Goal: Transaction & Acquisition: Book appointment/travel/reservation

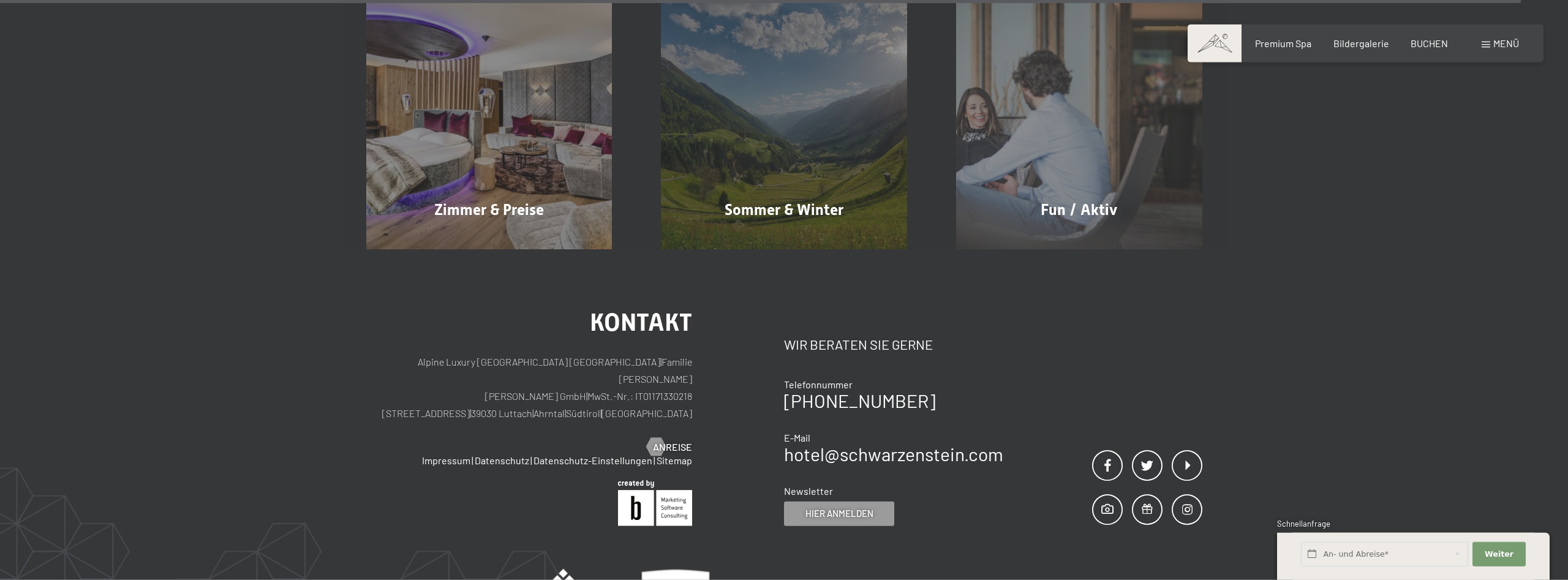
scroll to position [7990, 0]
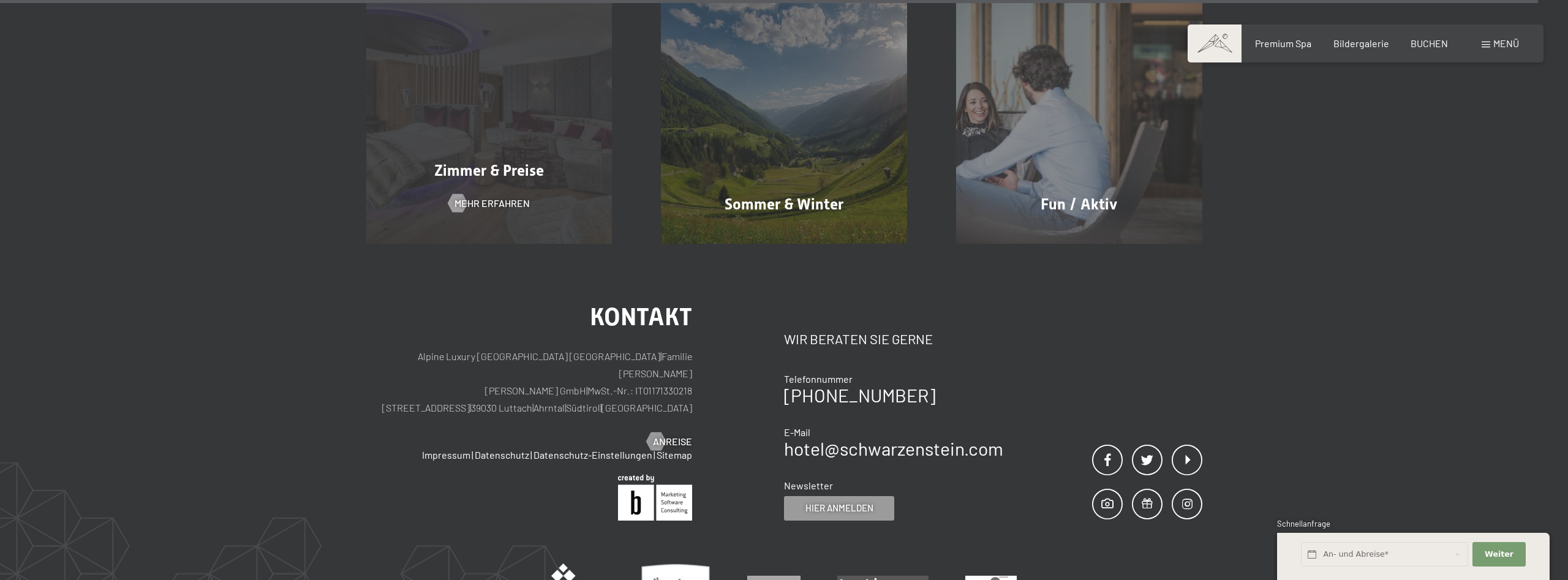
click at [459, 115] on div "Zimmer & Preise Mehr erfahren" at bounding box center [489, 120] width 296 height 246
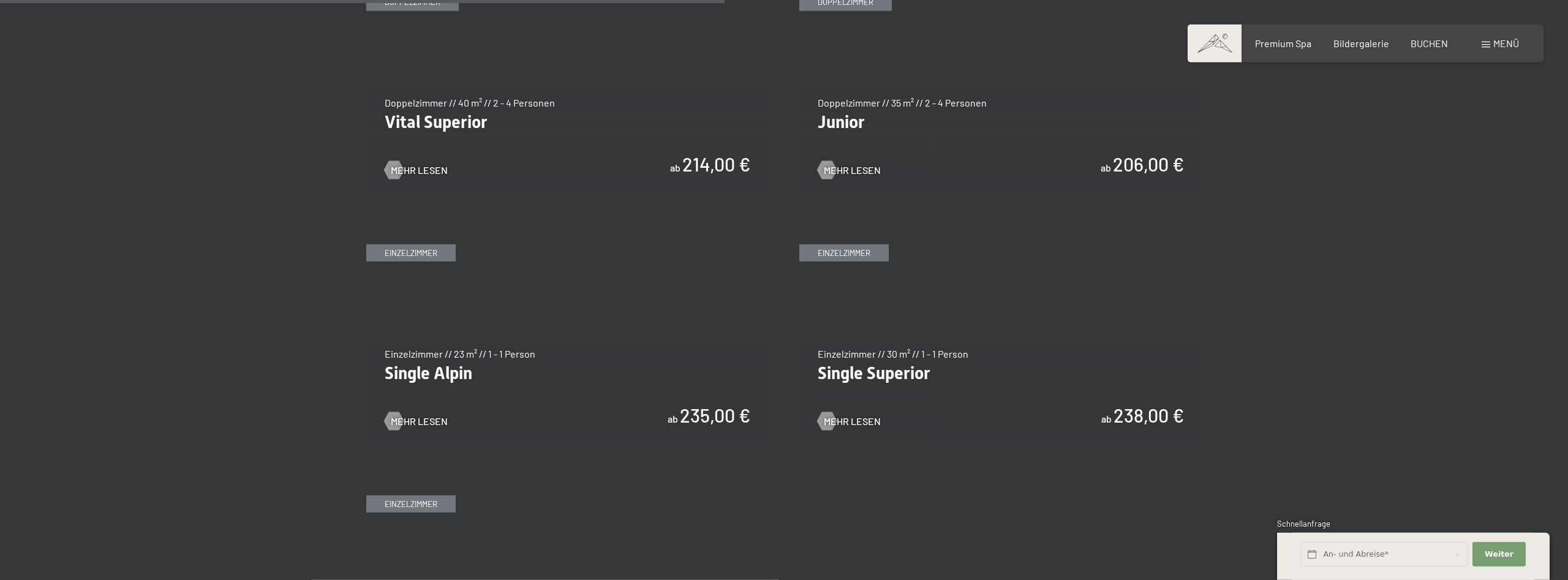
scroll to position [1685, 0]
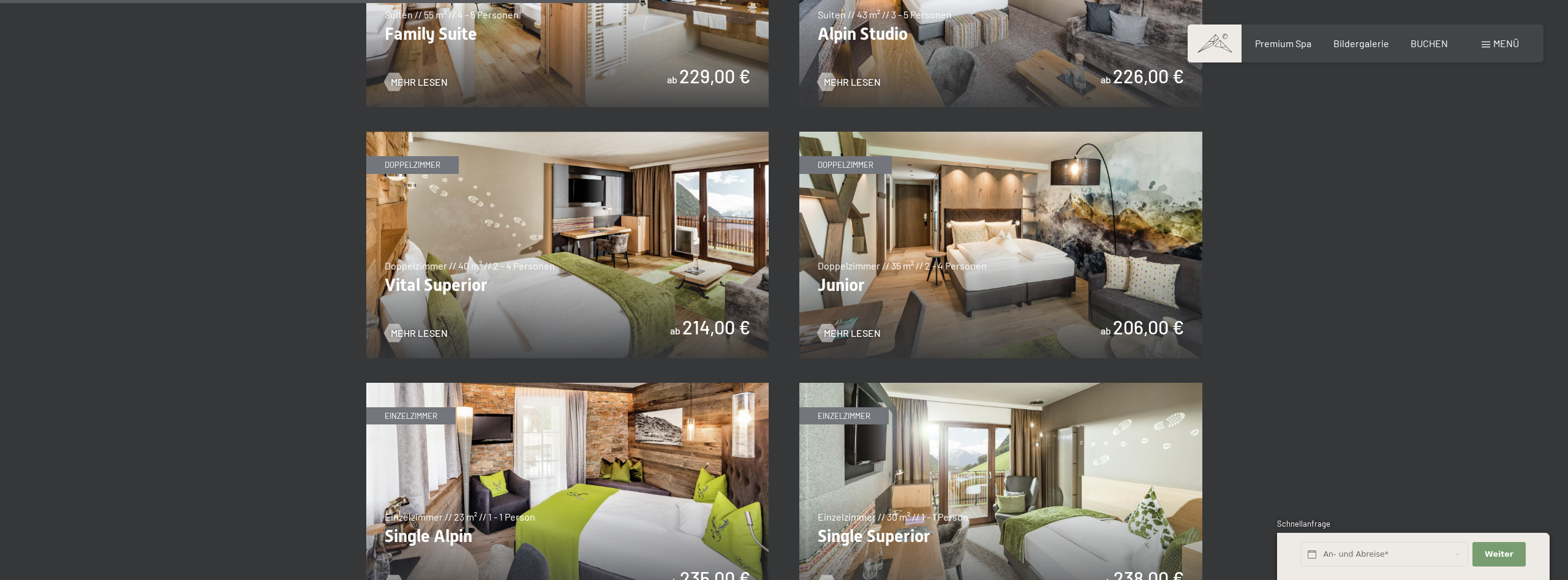
click at [1012, 266] on img at bounding box center [1000, 245] width 403 height 227
click at [985, 302] on img at bounding box center [1000, 245] width 403 height 227
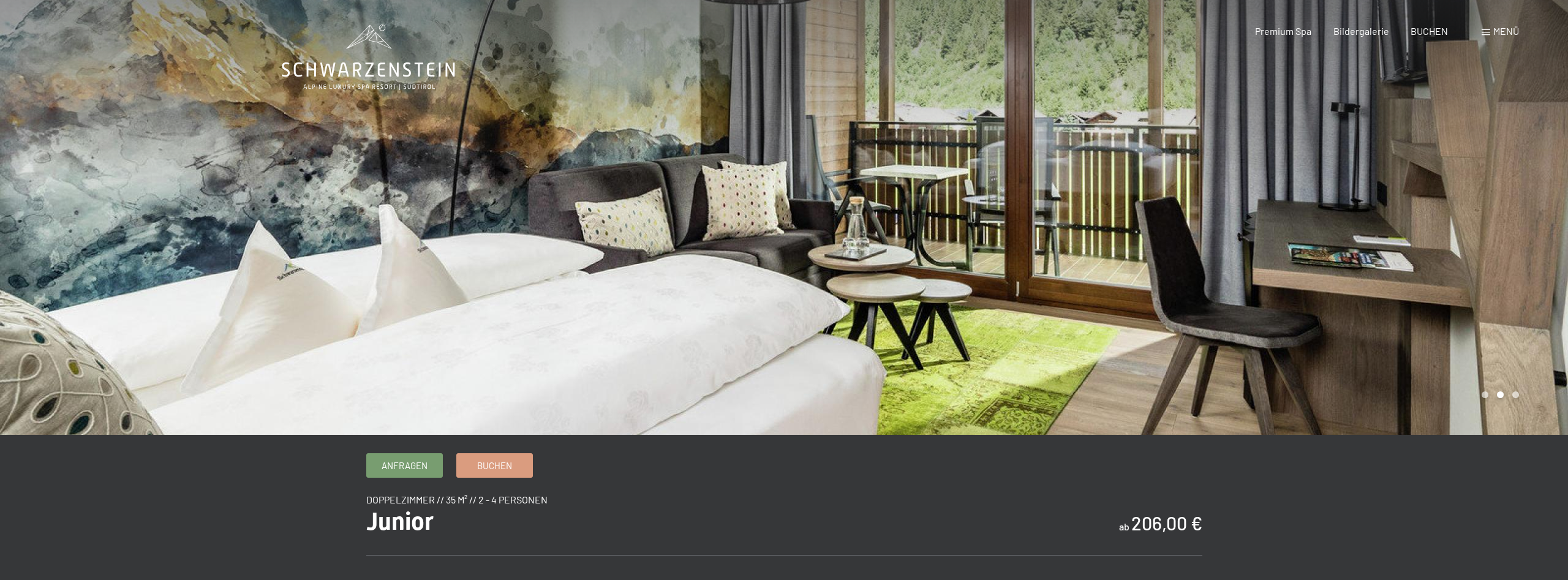
click at [1441, 241] on div at bounding box center [1176, 217] width 784 height 434
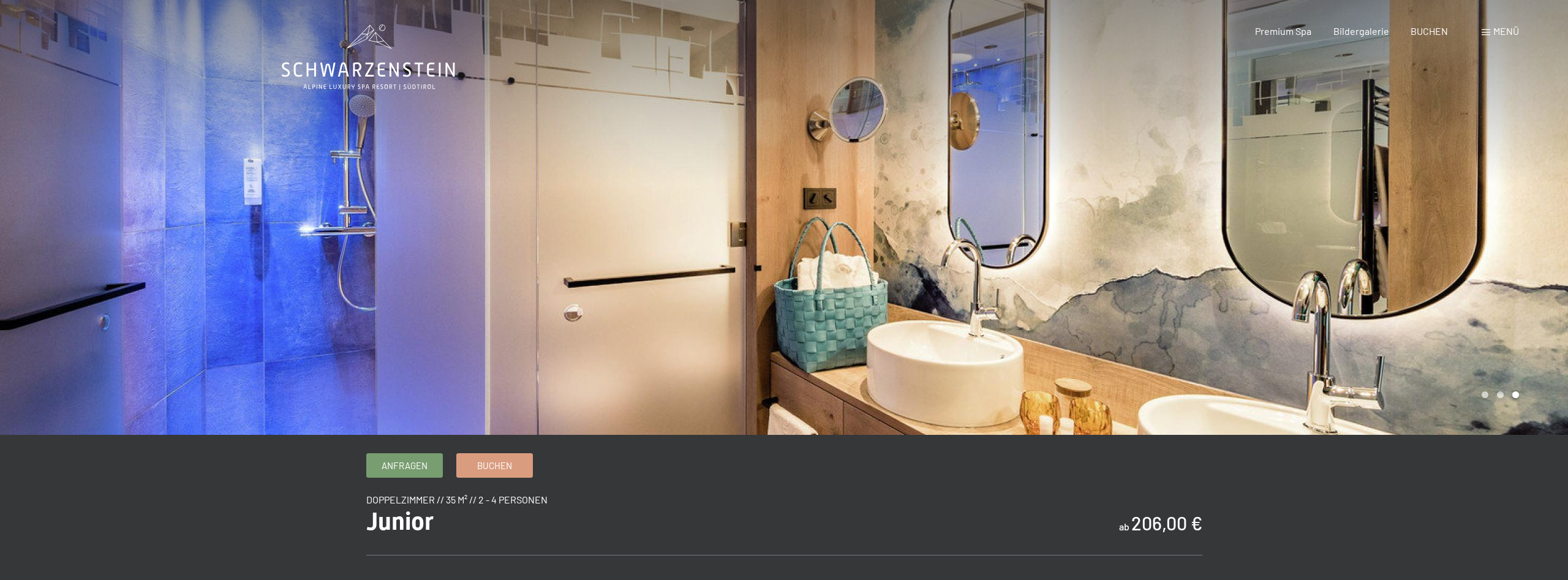
click at [1441, 241] on div at bounding box center [1176, 217] width 784 height 434
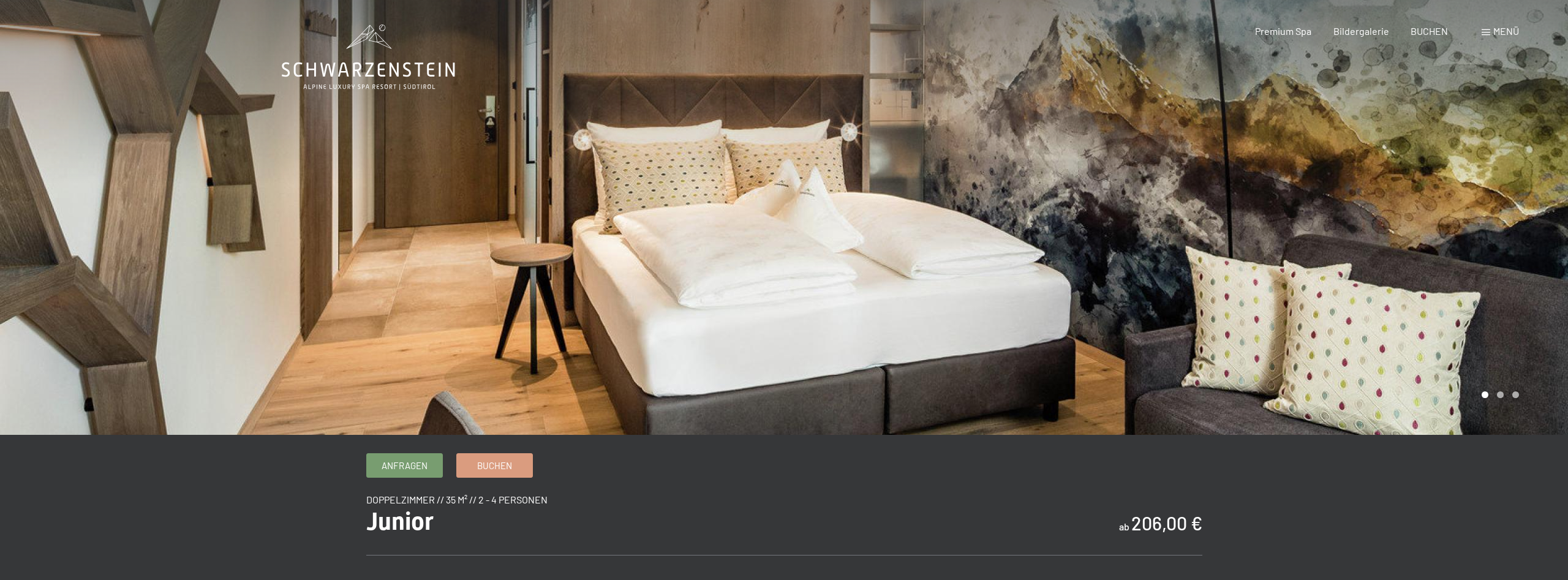
click at [1436, 238] on div at bounding box center [1176, 217] width 784 height 434
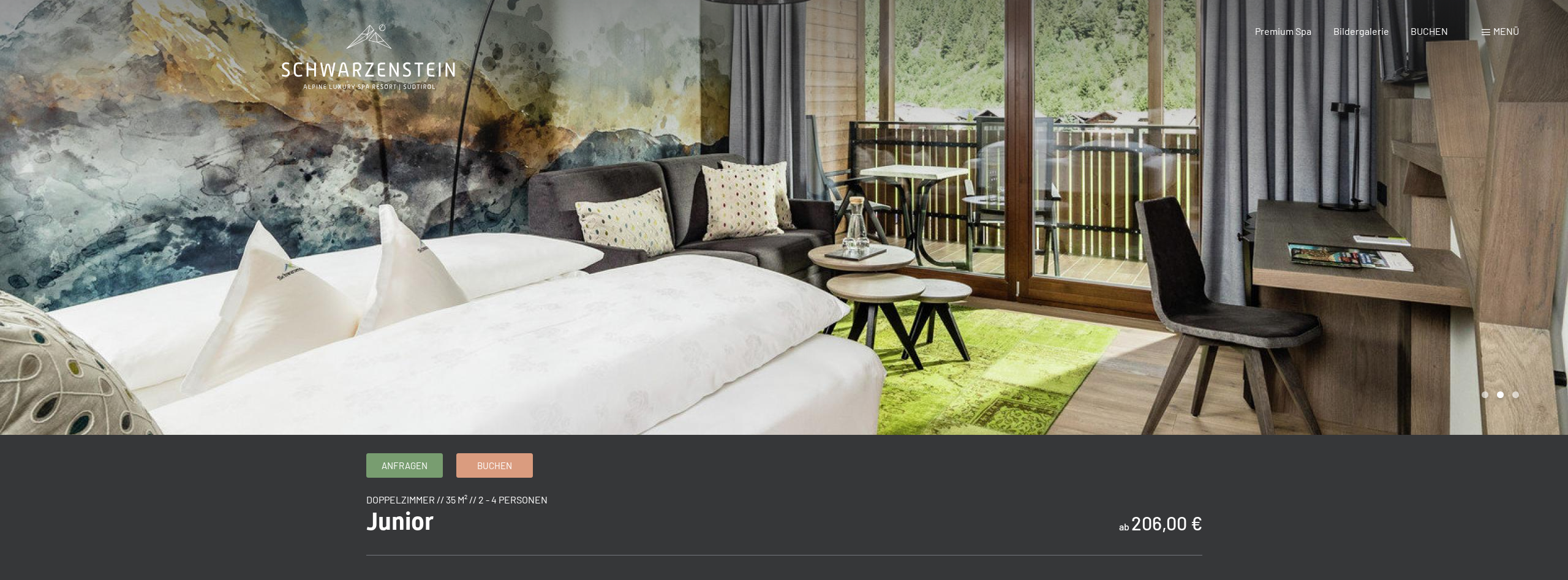
click at [1436, 238] on div at bounding box center [1176, 217] width 784 height 434
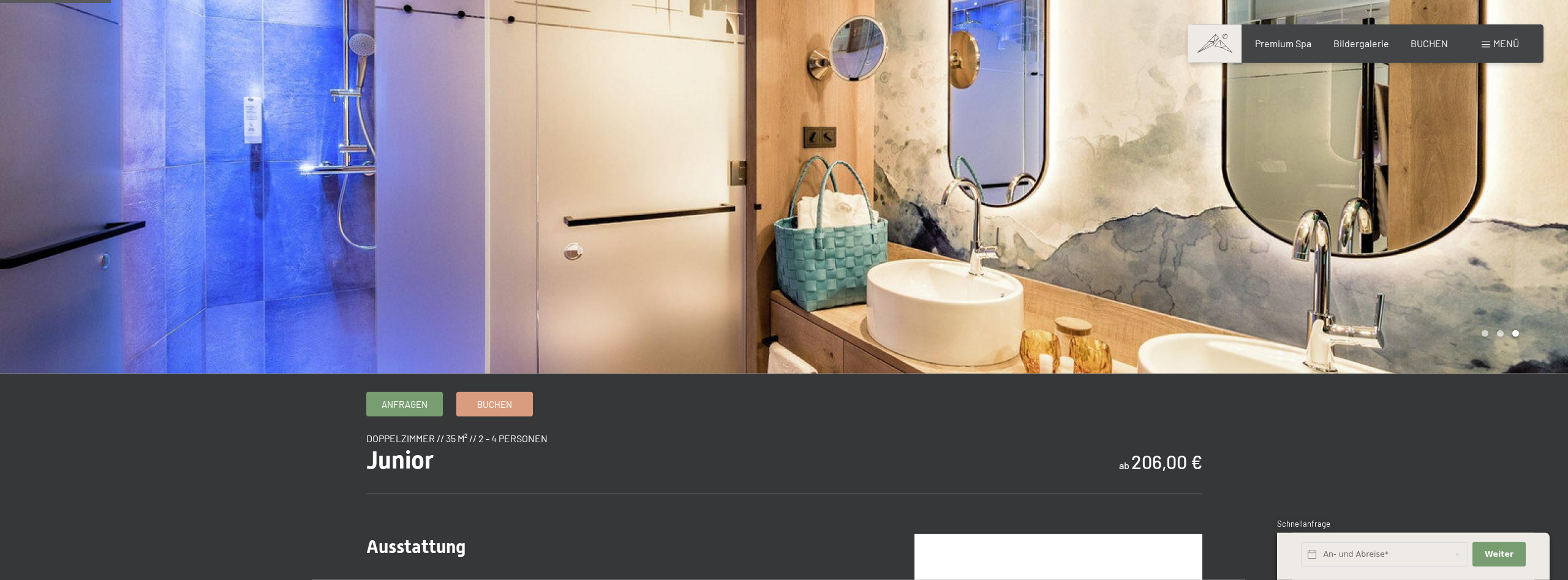
scroll to position [125, 0]
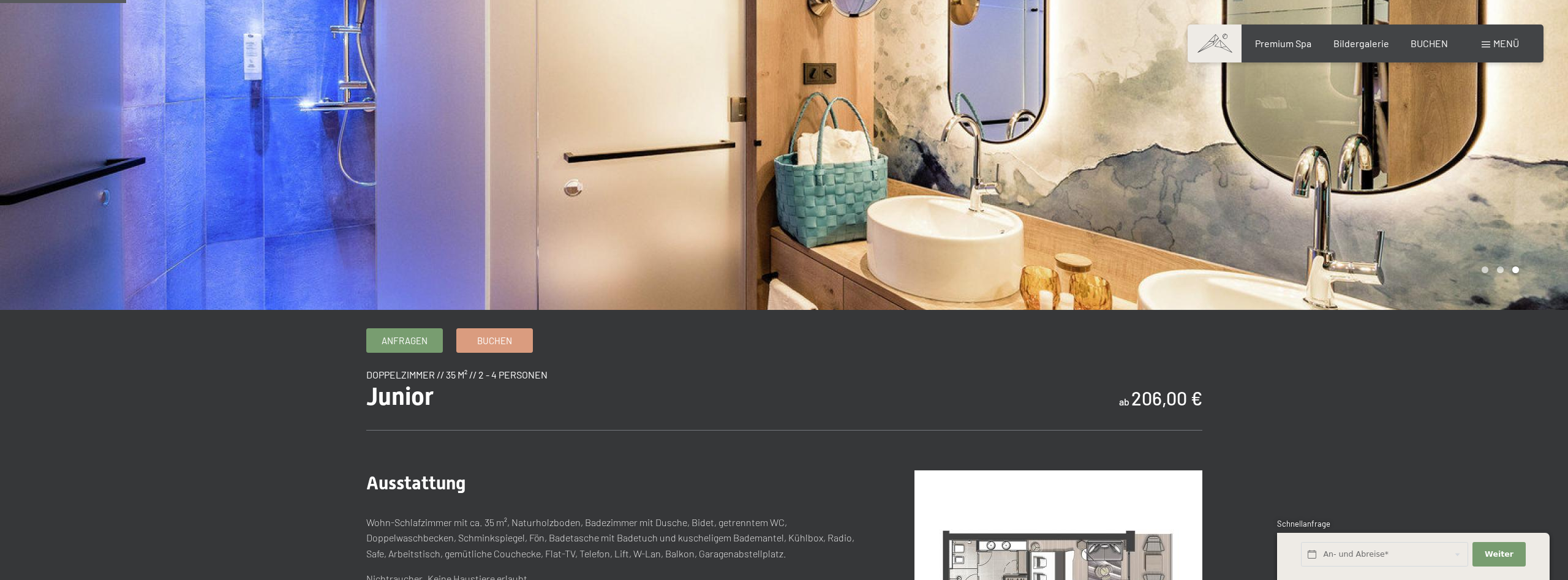
click at [1435, 232] on div at bounding box center [1176, 92] width 784 height 434
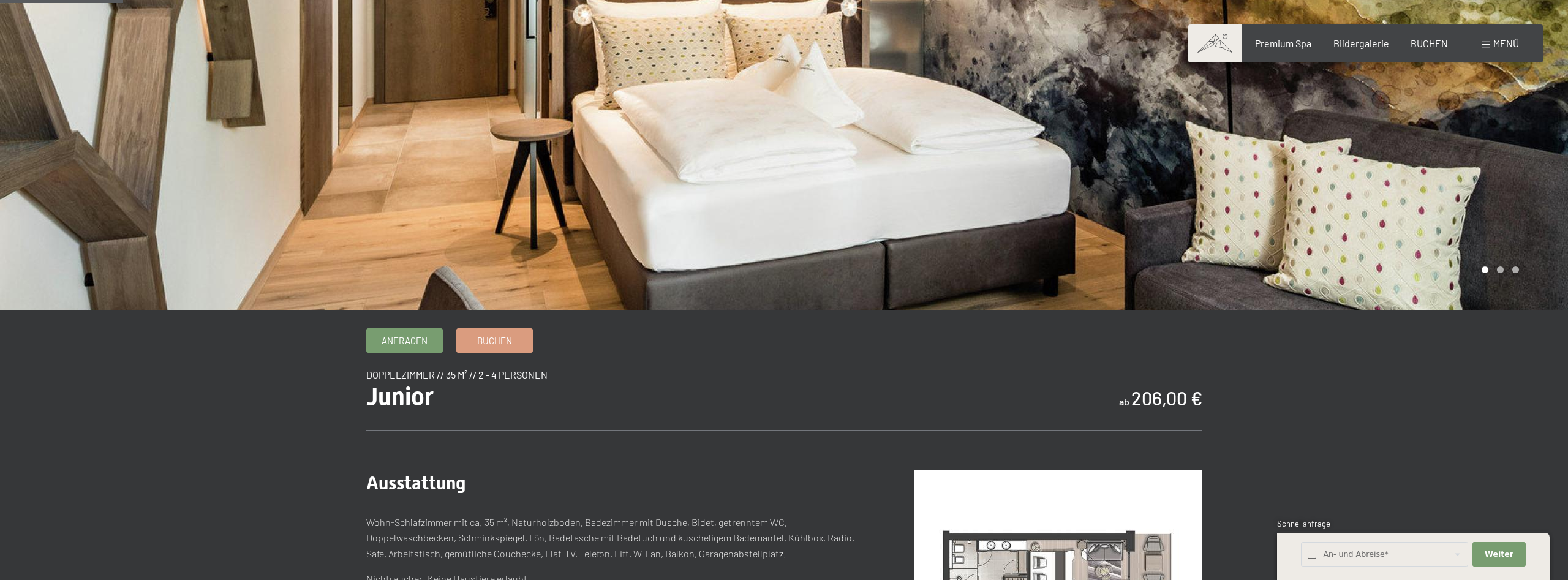
scroll to position [0, 0]
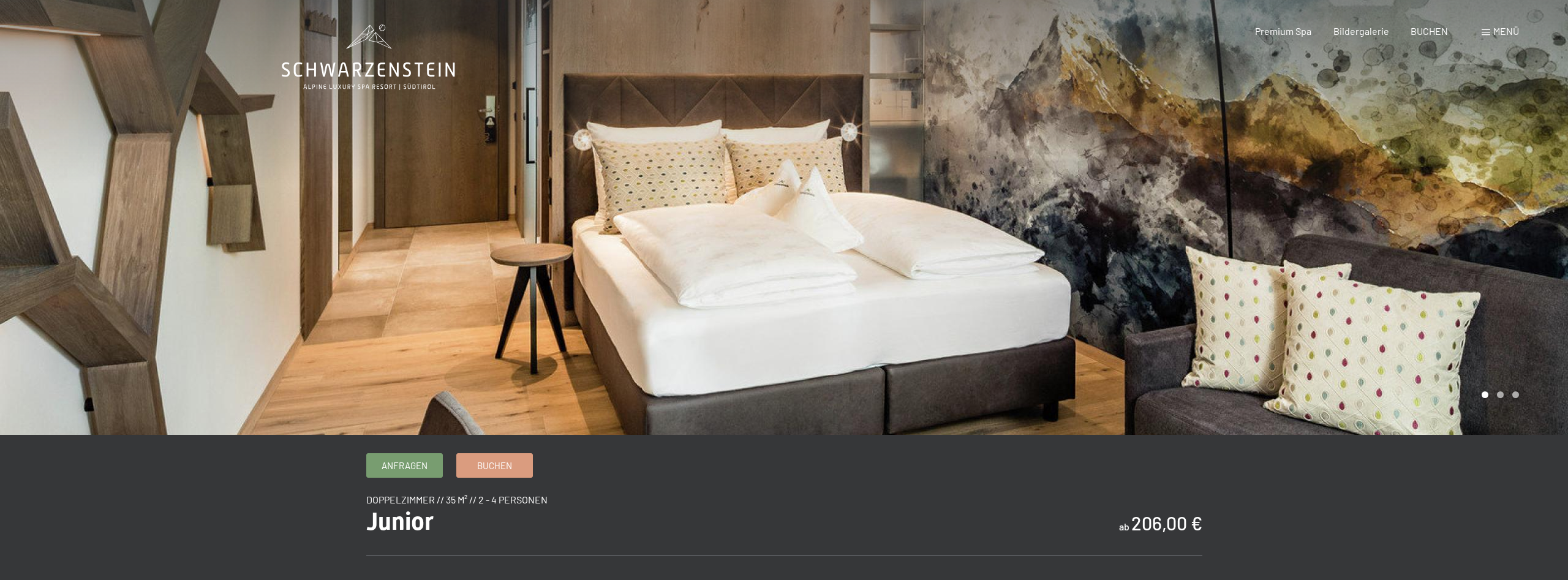
click at [1498, 256] on div at bounding box center [1176, 217] width 784 height 434
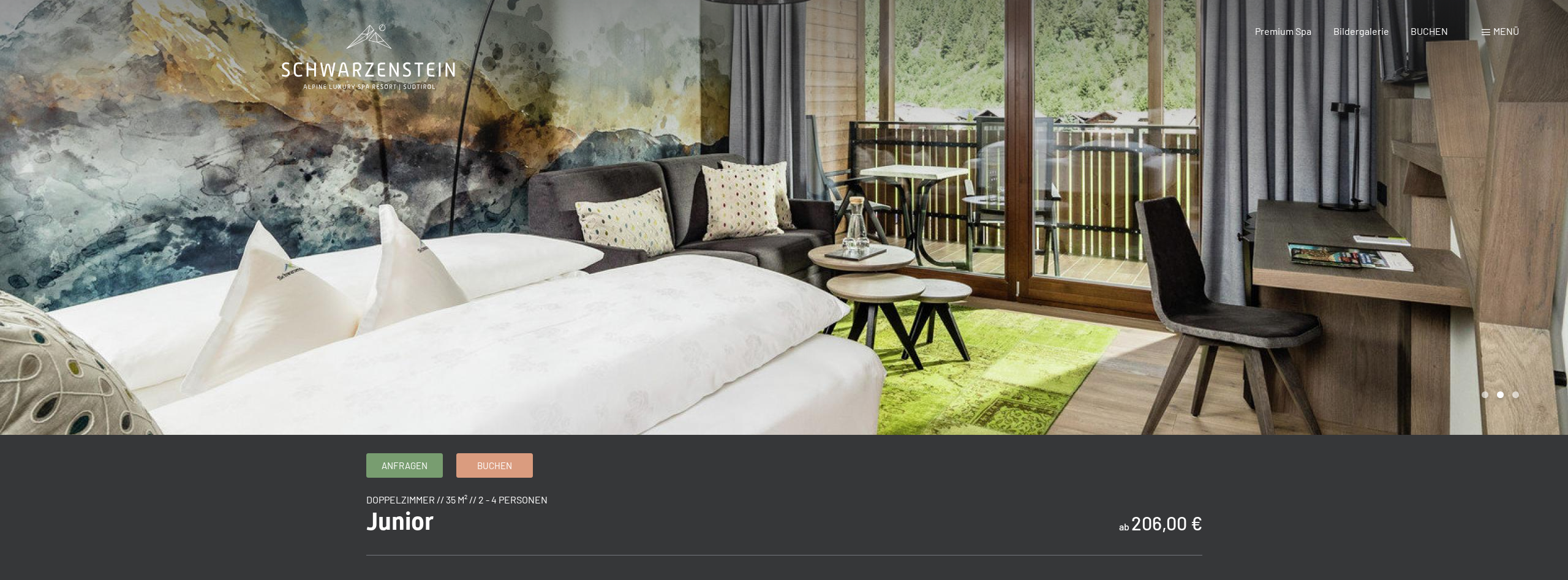
click at [1498, 256] on div at bounding box center [1176, 217] width 784 height 434
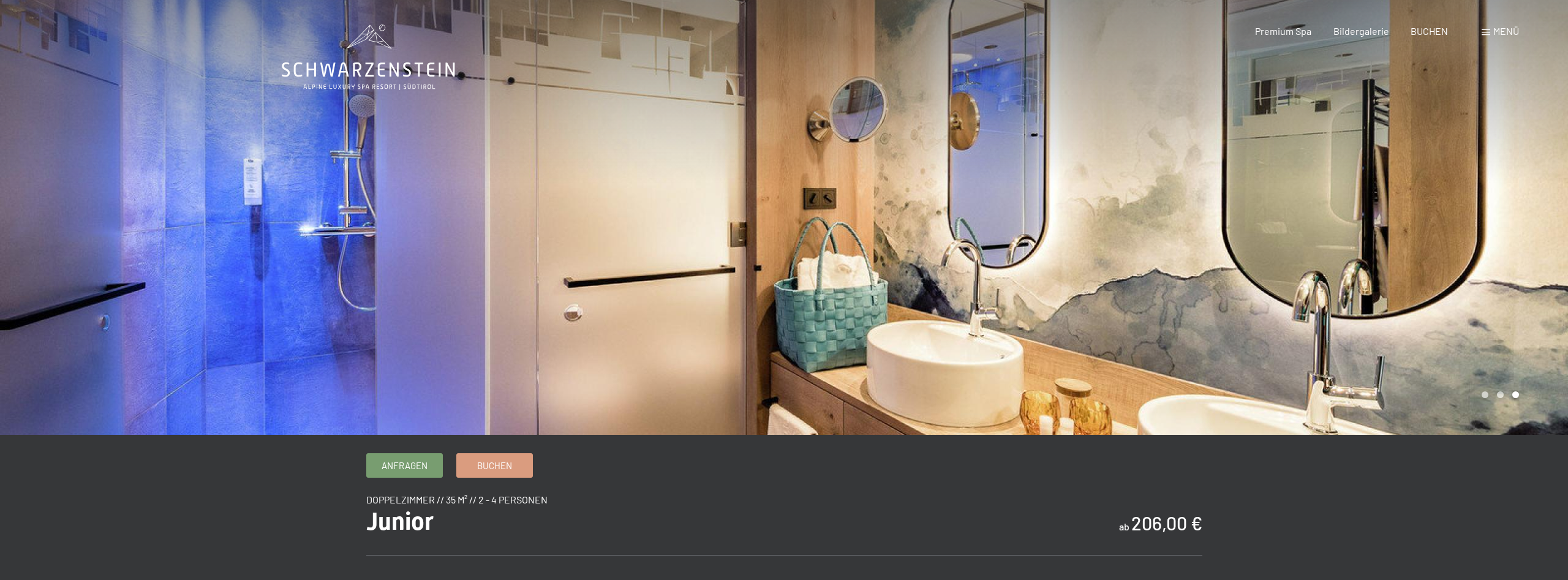
click at [1498, 256] on div at bounding box center [1176, 217] width 784 height 434
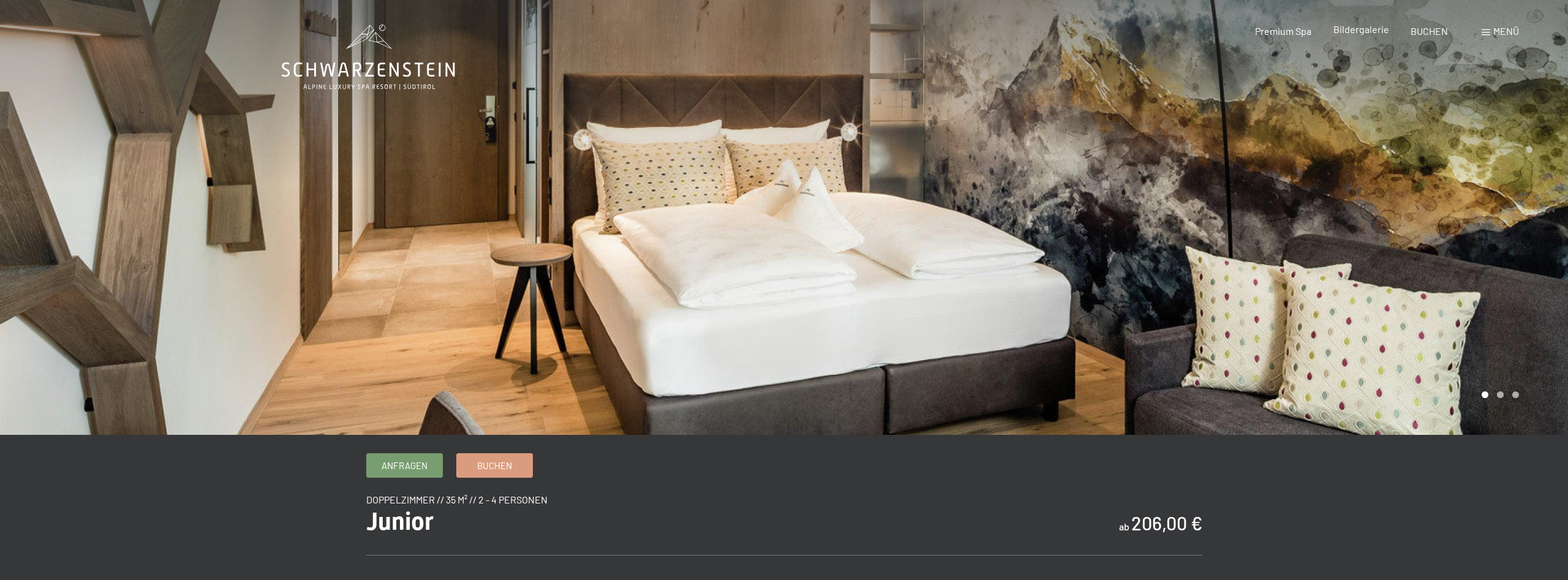
click at [1349, 31] on span "Bildergalerie" at bounding box center [1361, 29] width 55 height 12
click at [1283, 257] on div at bounding box center [1176, 217] width 784 height 434
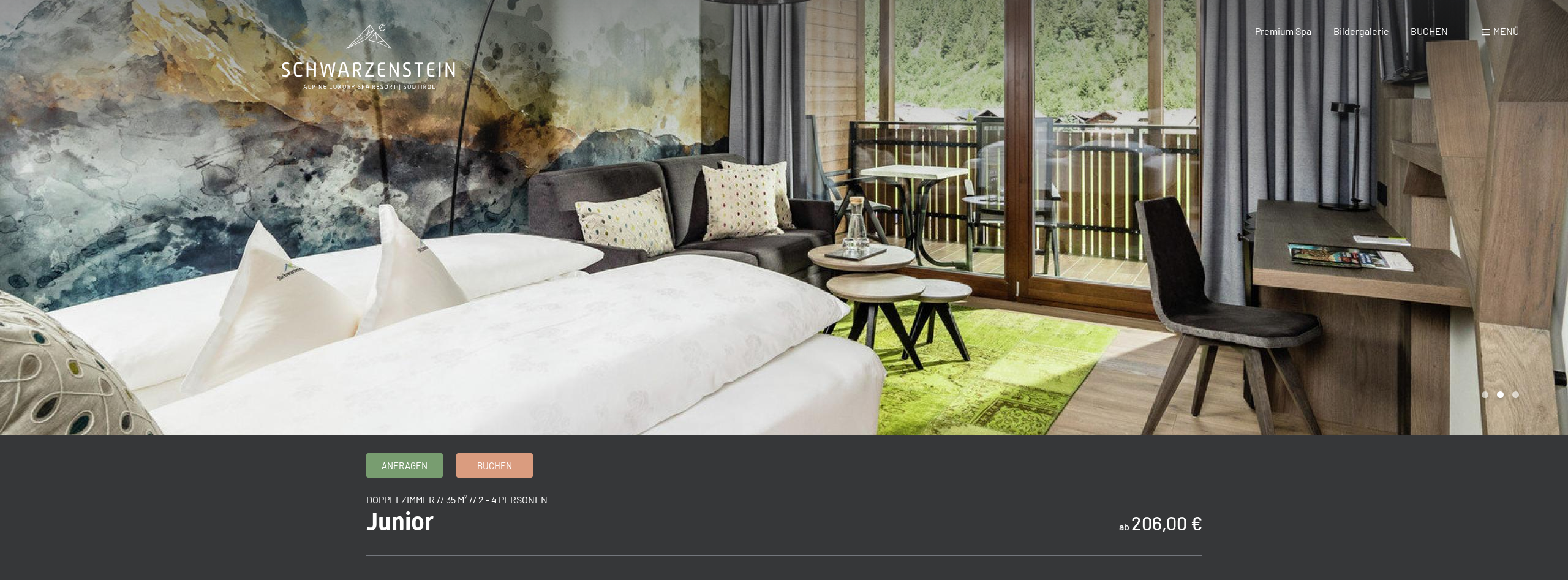
click at [1283, 257] on div at bounding box center [1176, 217] width 784 height 434
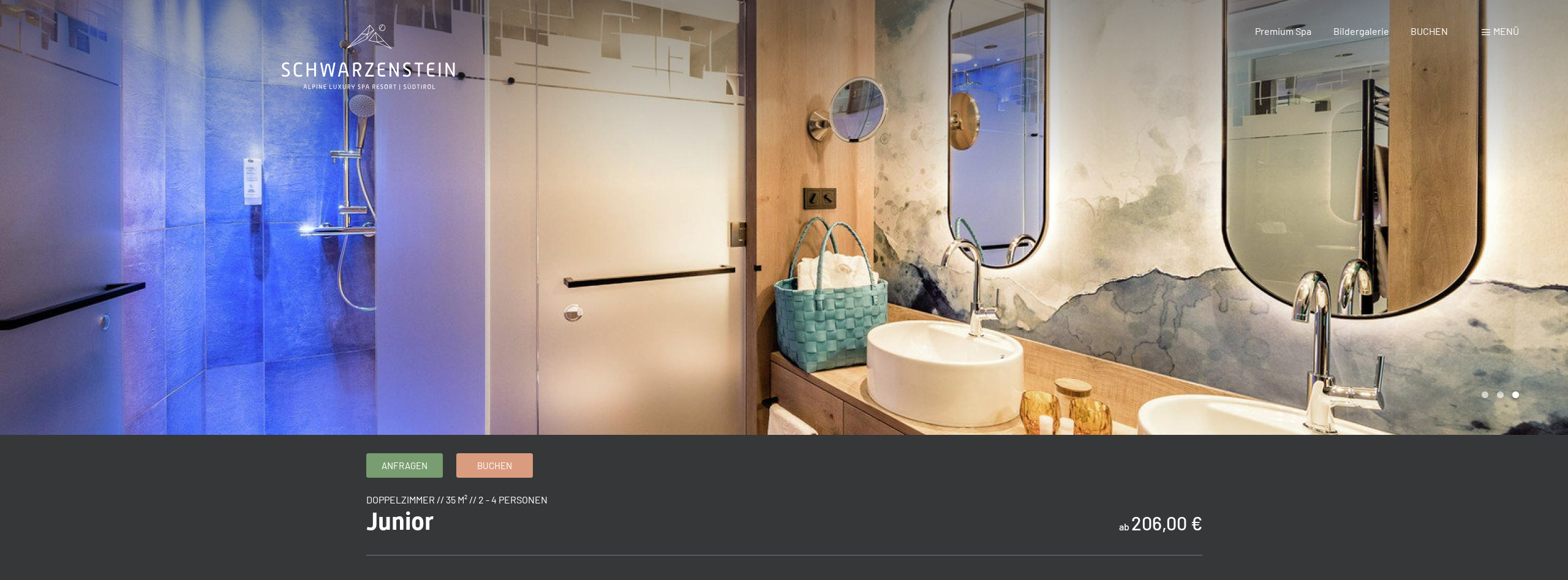
click at [1278, 194] on div at bounding box center [1176, 217] width 784 height 434
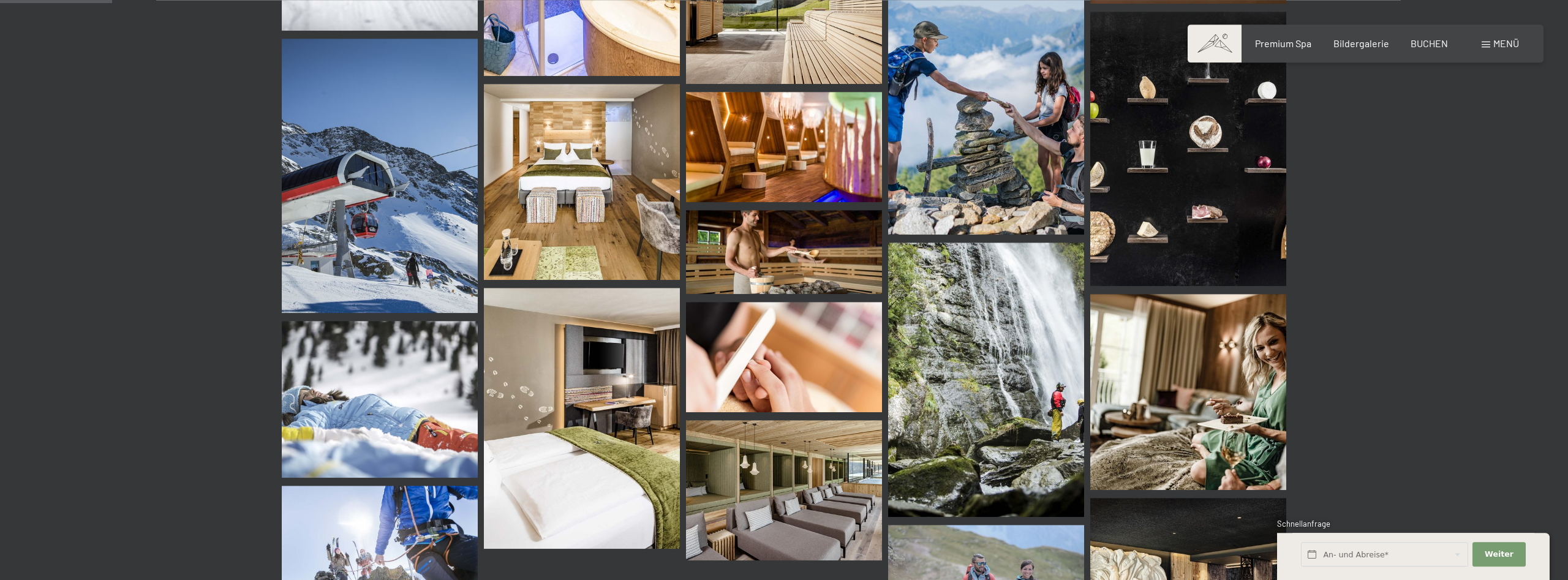
scroll to position [1124, 0]
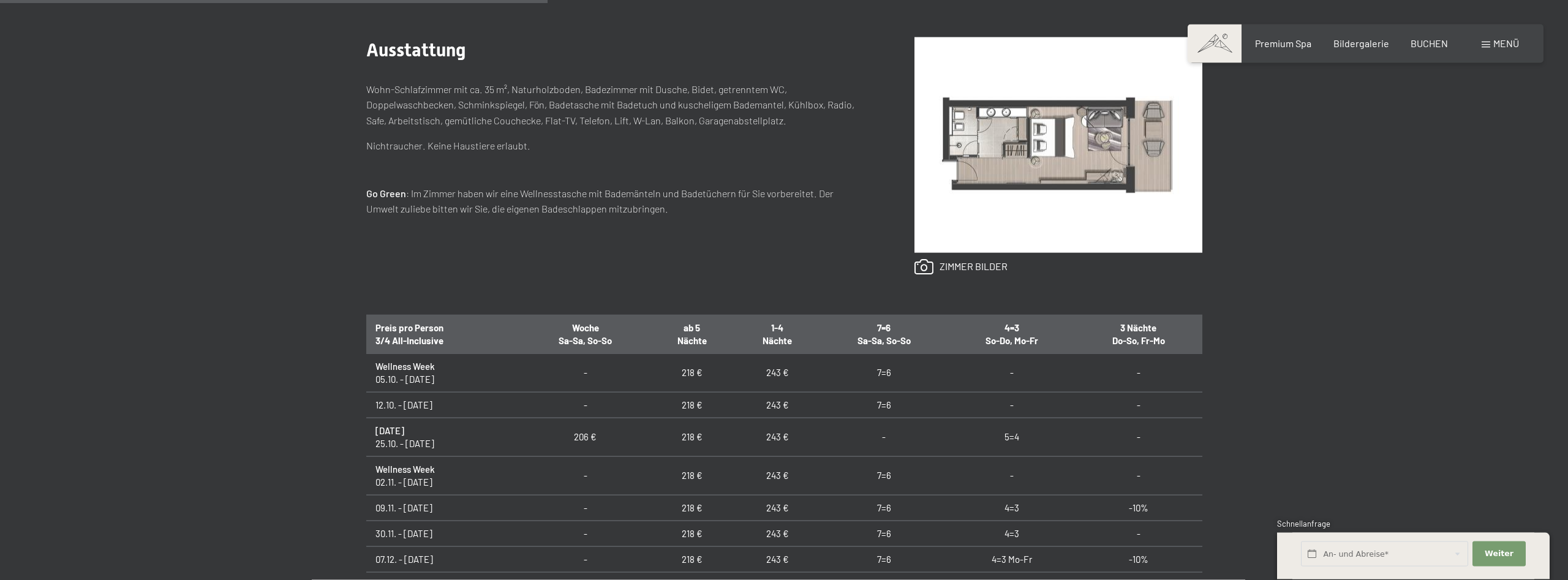
scroll to position [562, 0]
